Goal: Task Accomplishment & Management: Manage account settings

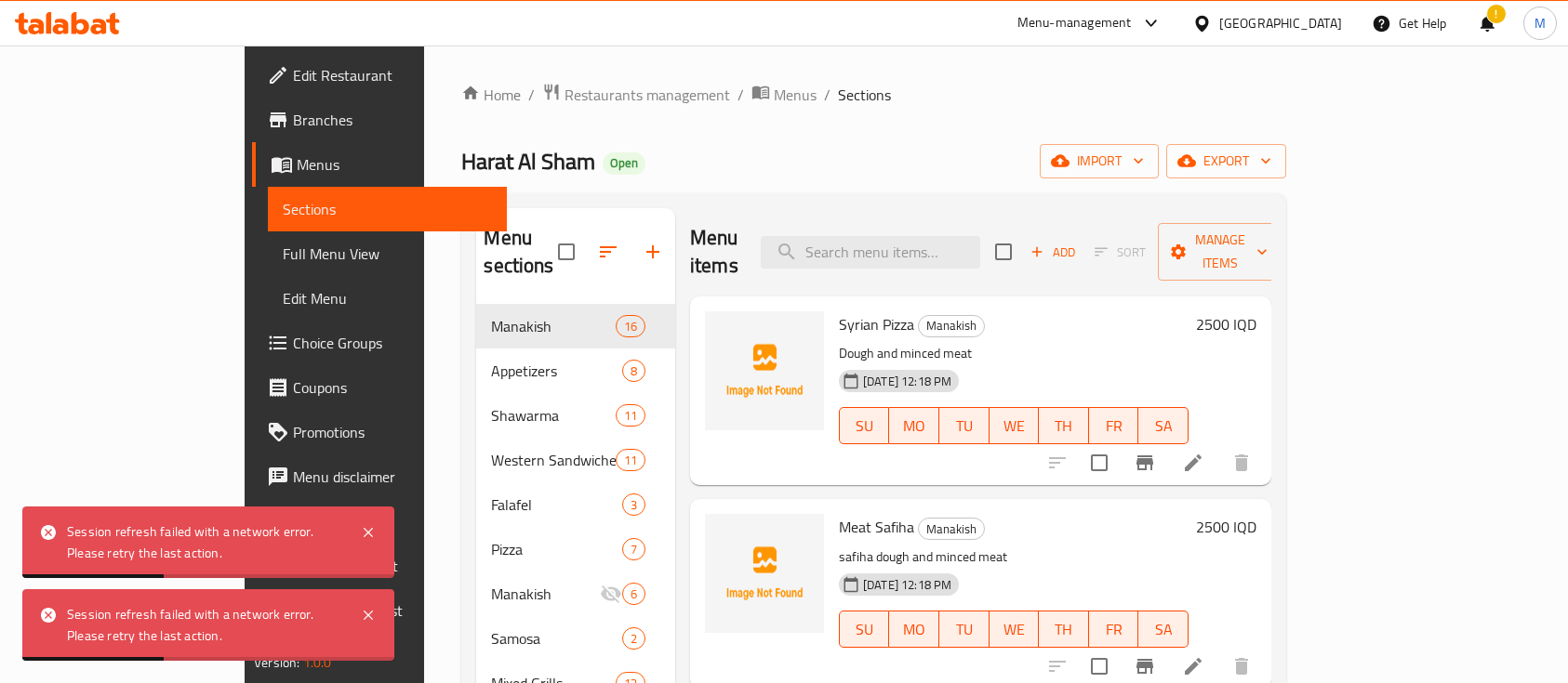
click at [565, 102] on span "Restaurants management" at bounding box center [648, 95] width 166 height 22
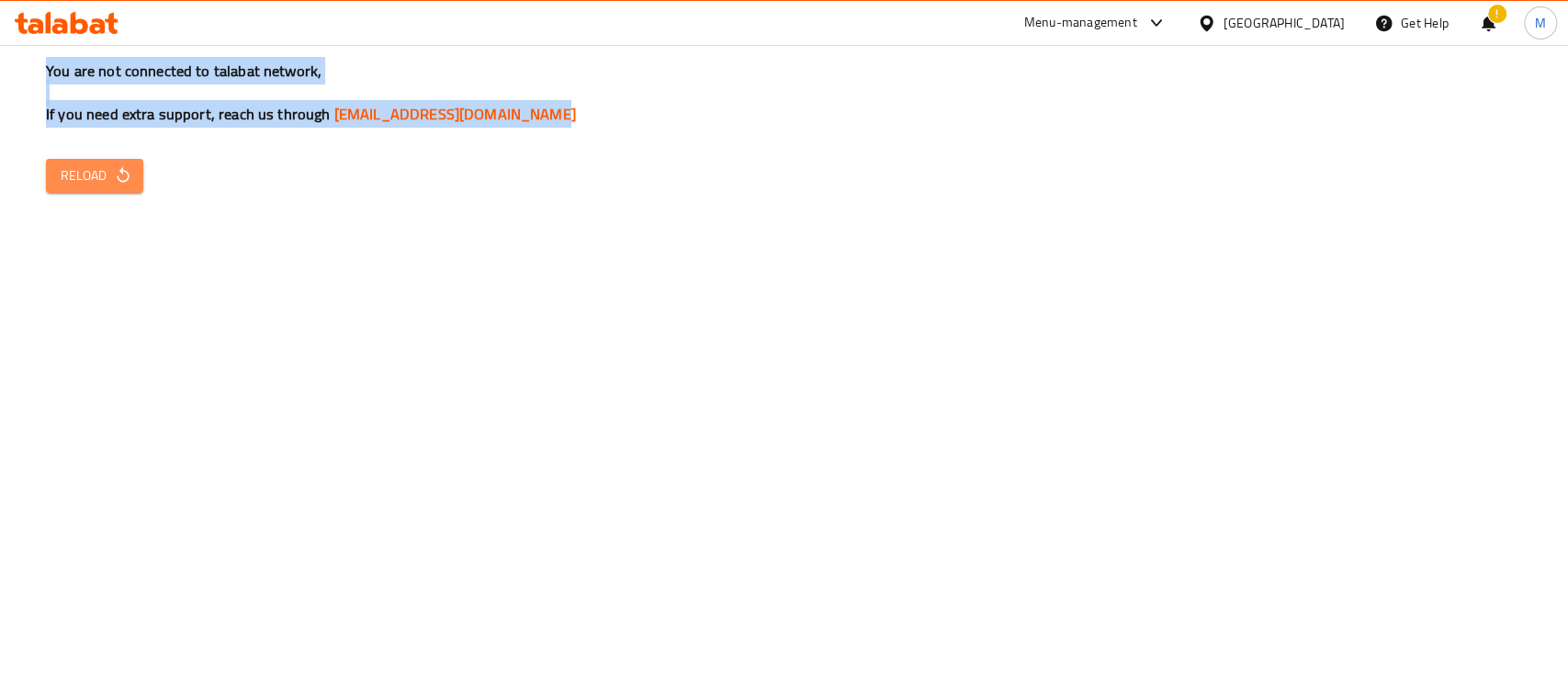
click at [134, 165] on button "Reload" at bounding box center [95, 176] width 98 height 34
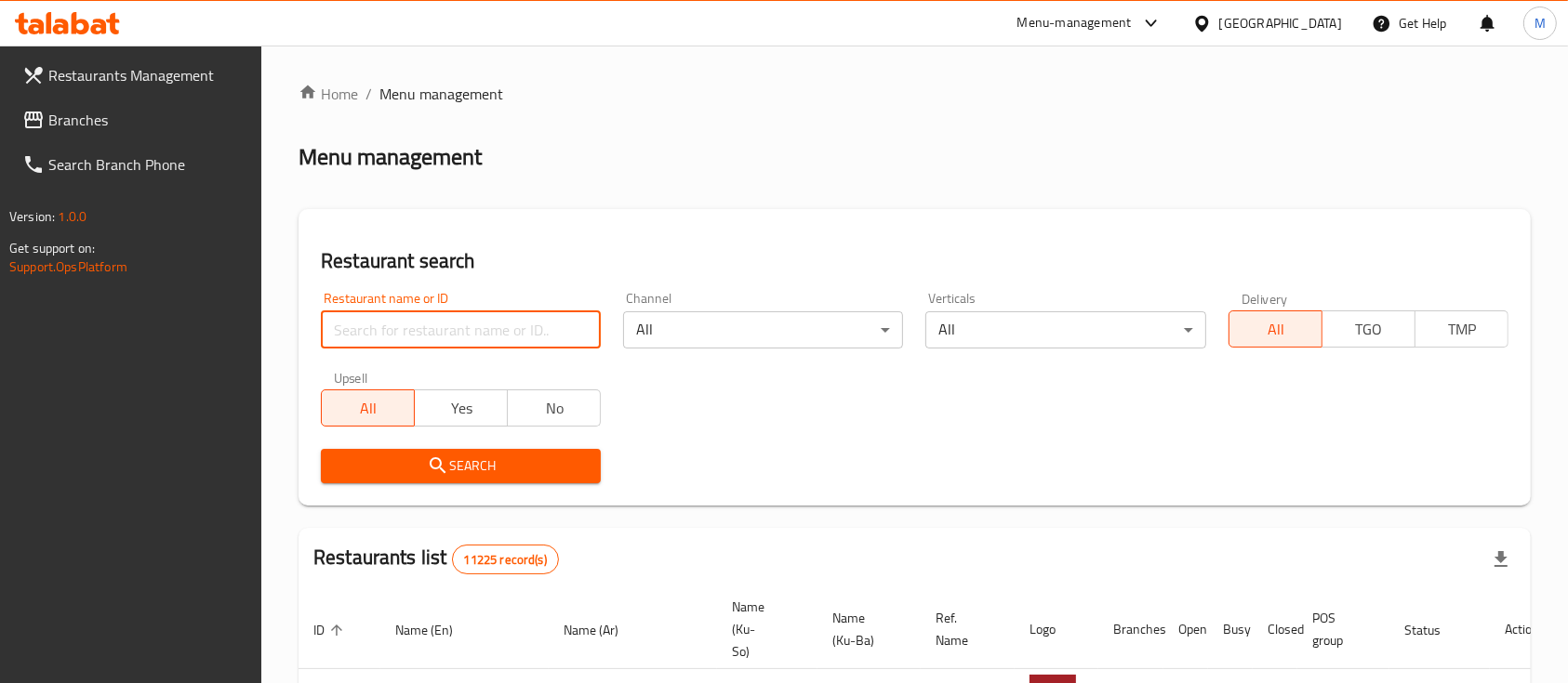
type input "r"
click at [455, 316] on input "r" at bounding box center [461, 330] width 280 height 37
type input ","
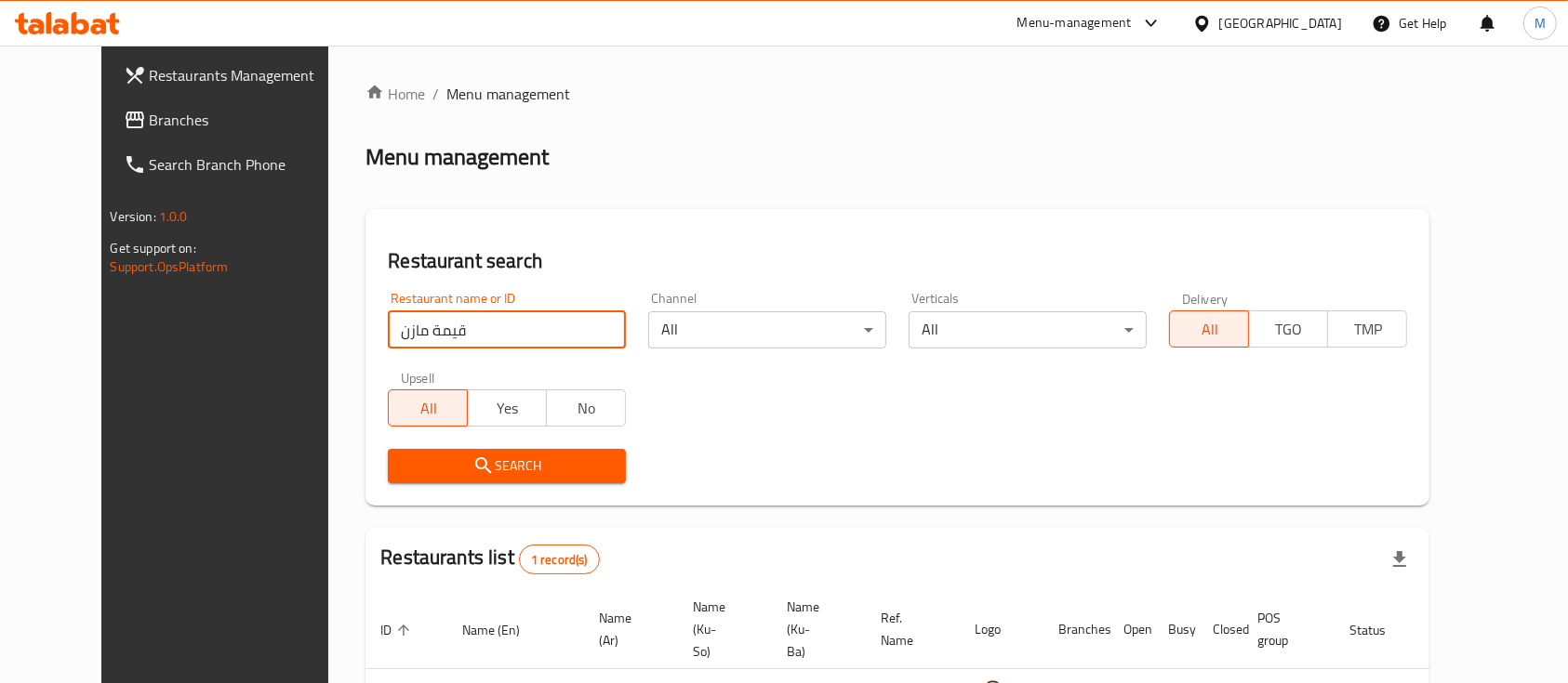
click at [476, 339] on input "قيمة مازن" at bounding box center [506, 330] width 238 height 37
type input "خ"
type input "حنش"
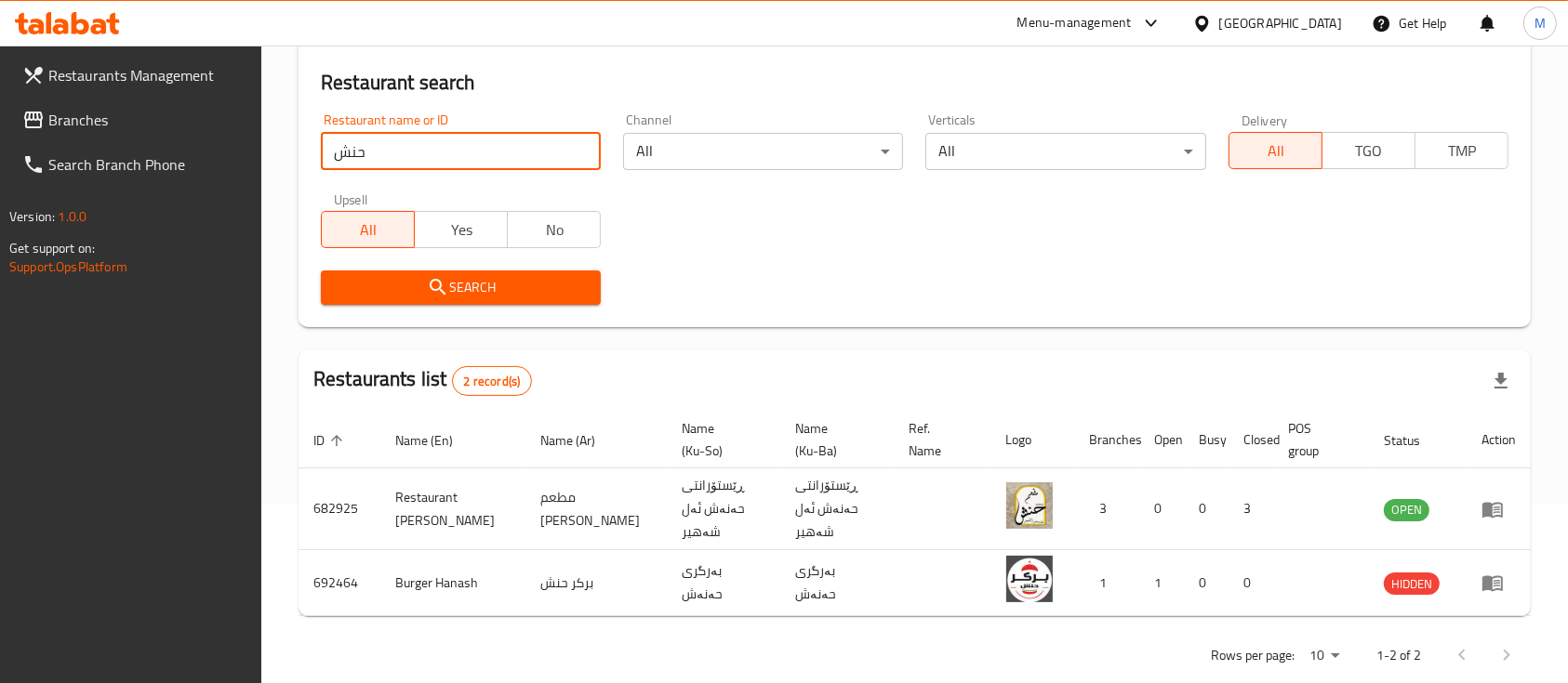
scroll to position [211, 0]
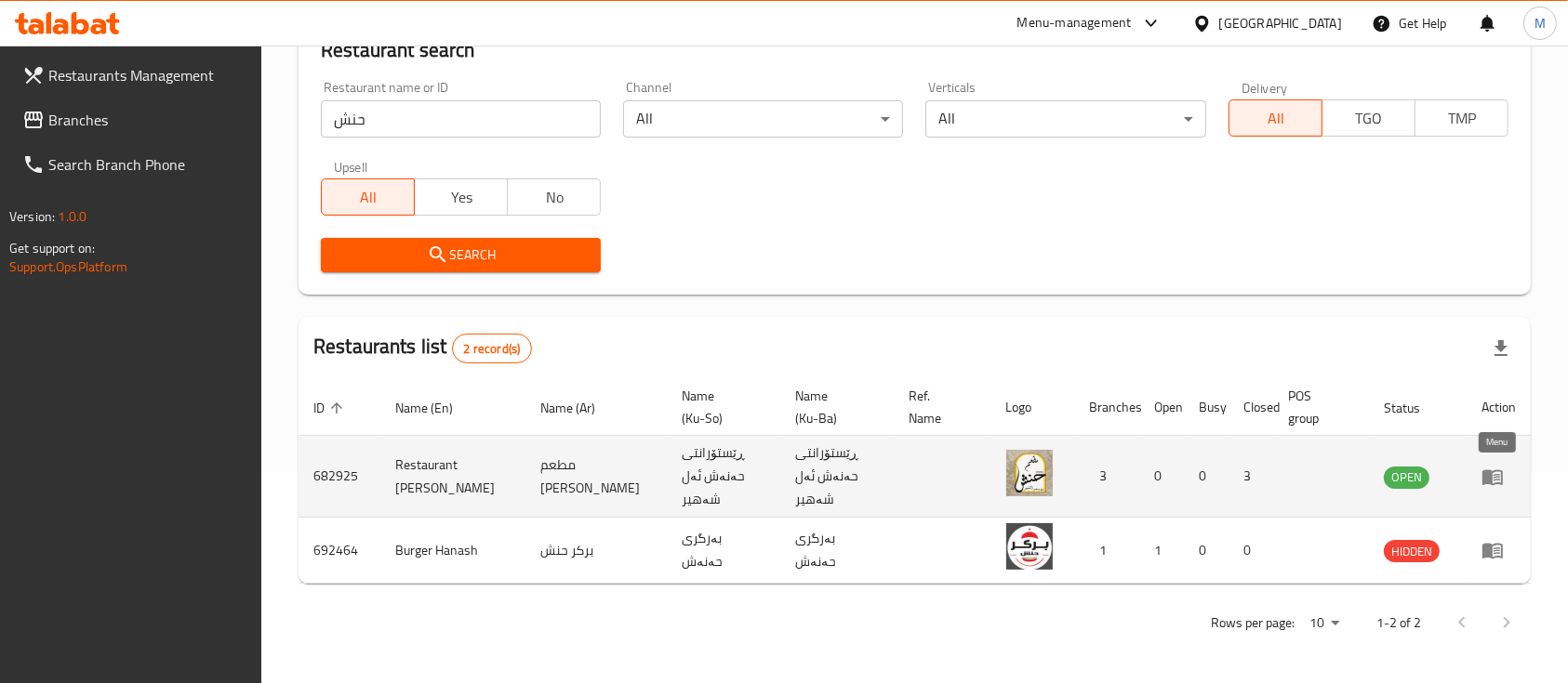
click at [1488, 482] on icon "enhanced table" at bounding box center [1492, 477] width 21 height 16
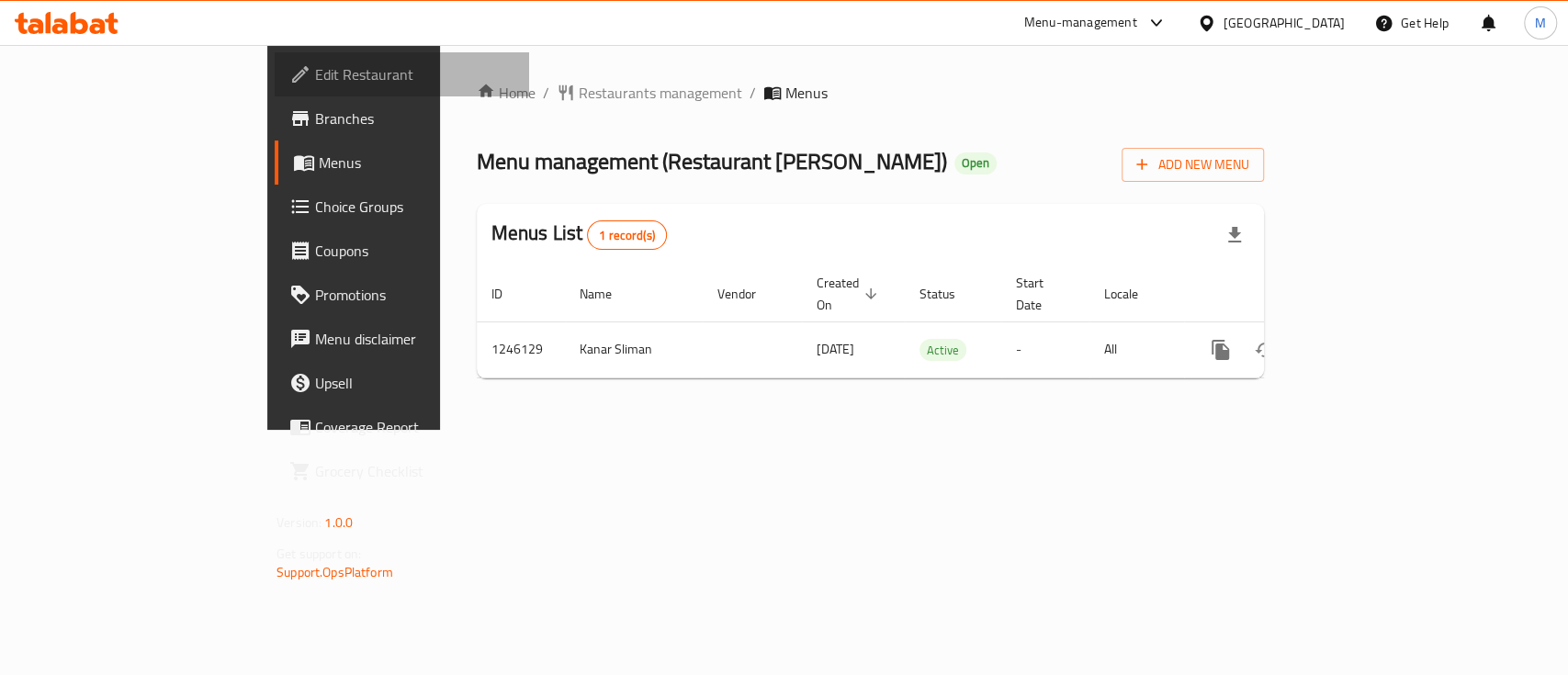
click at [315, 76] on span "Edit Restaurant" at bounding box center [414, 75] width 199 height 22
